Goal: Navigation & Orientation: Find specific page/section

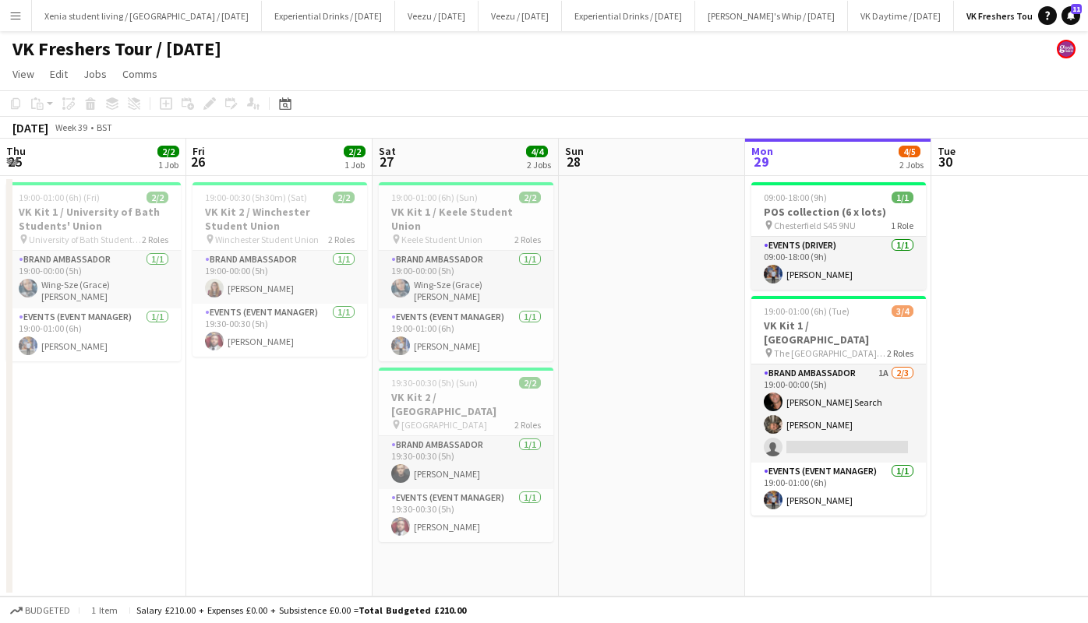
scroll to position [0, 490]
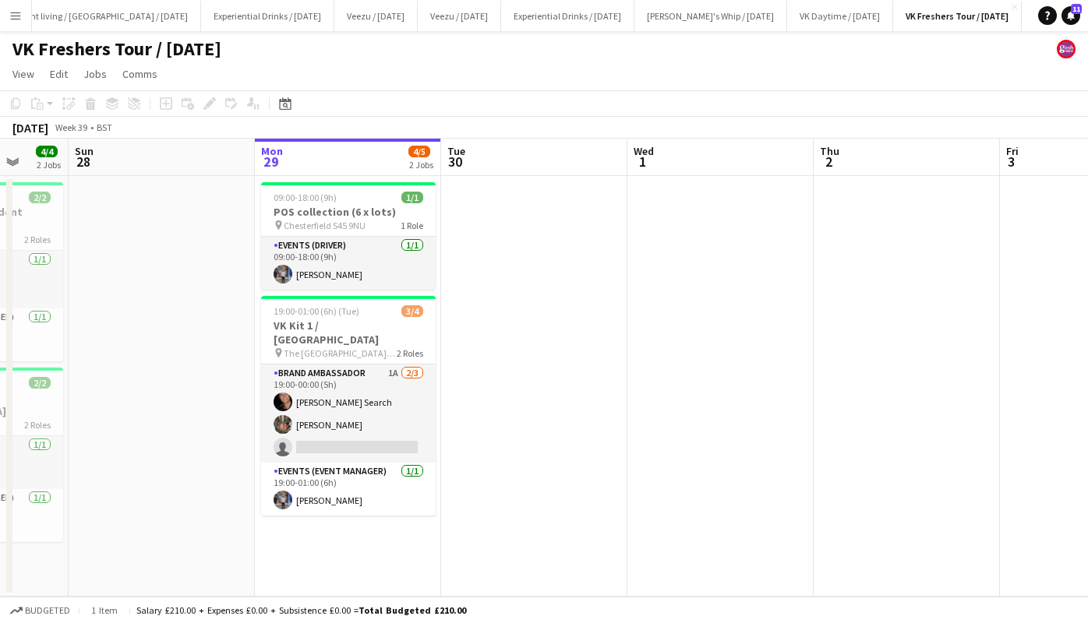
click at [14, 13] on app-icon "Menu" at bounding box center [15, 15] width 12 height 12
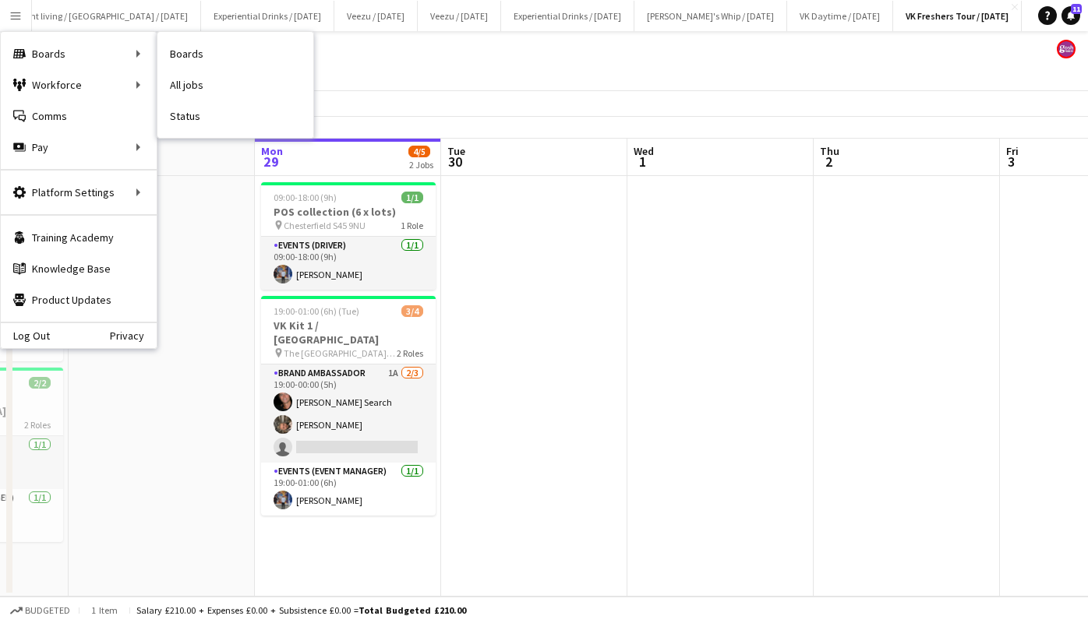
click at [203, 79] on link "All jobs" at bounding box center [235, 84] width 156 height 31
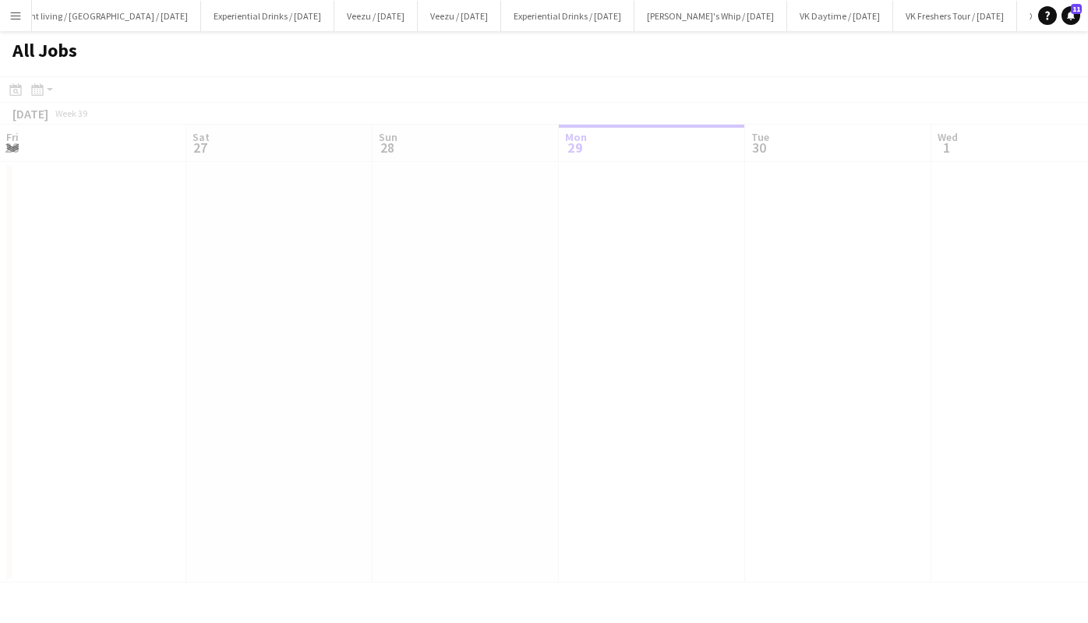
scroll to position [0, 373]
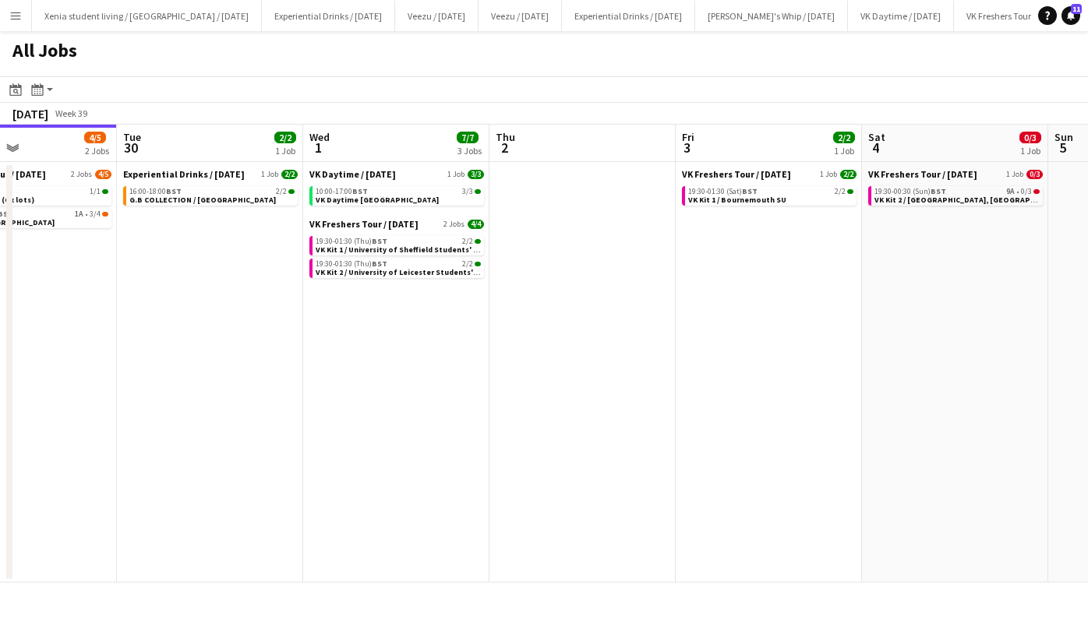
scroll to position [0, 514]
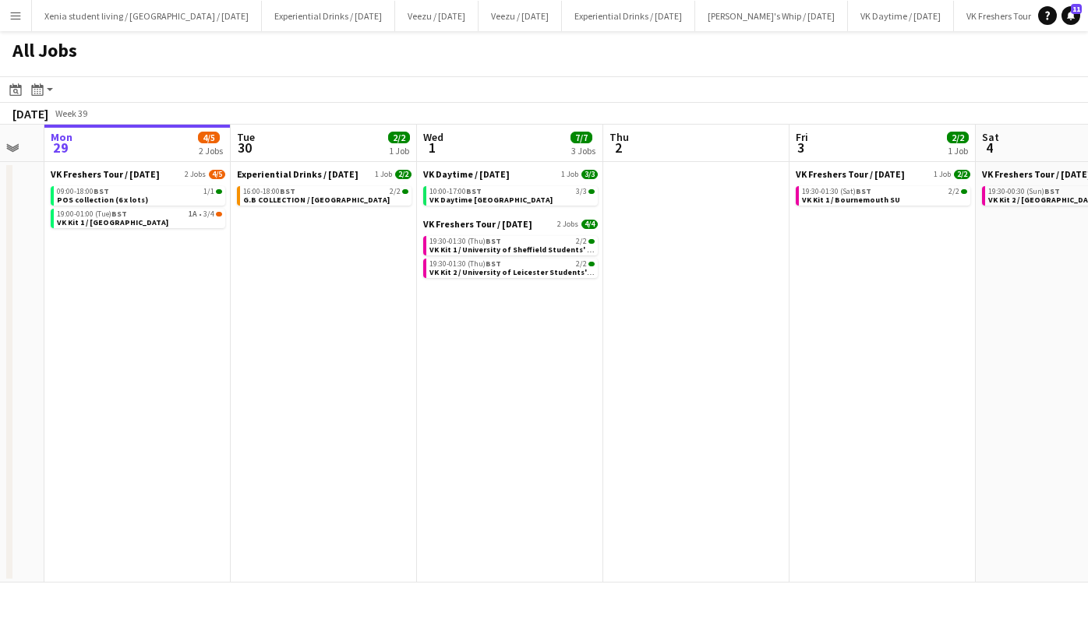
click at [511, 238] on div "19:30-01:30 (Thu) BST 2/2" at bounding box center [511, 242] width 165 height 8
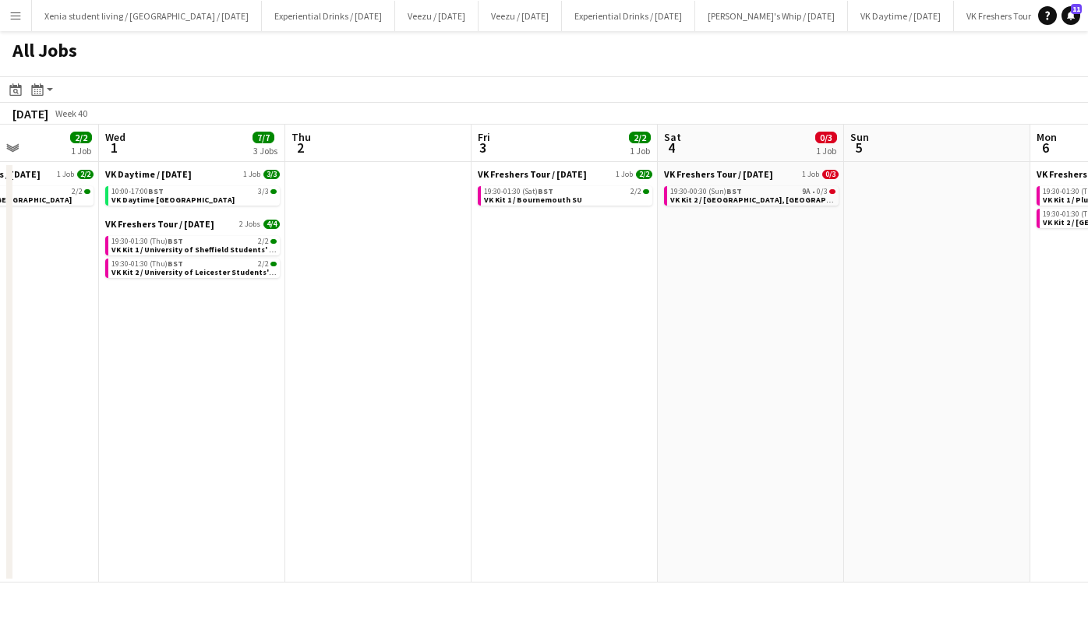
scroll to position [0, 616]
